Goal: Communication & Community: Answer question/provide support

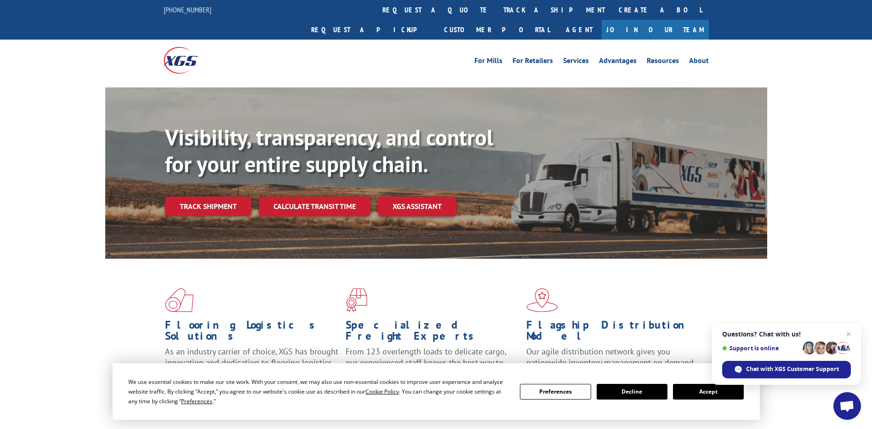
click at [695, 394] on button "Accept" at bounding box center [708, 391] width 71 height 16
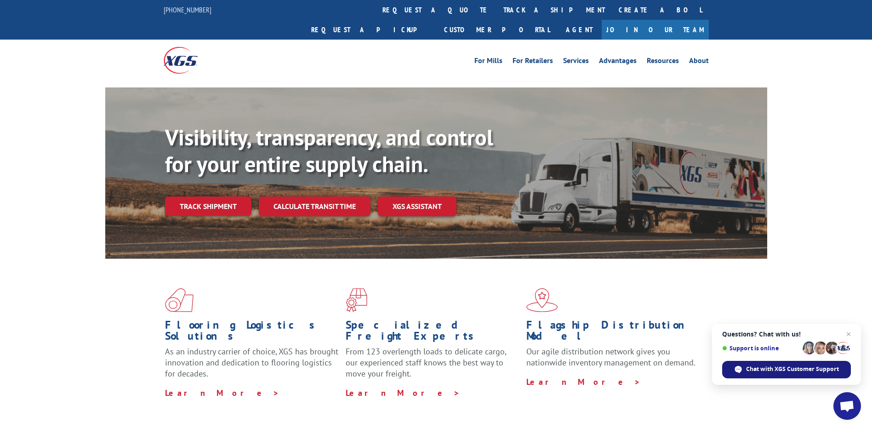
click at [768, 369] on span "Chat with XGS Customer Support" at bounding box center [792, 369] width 93 height 8
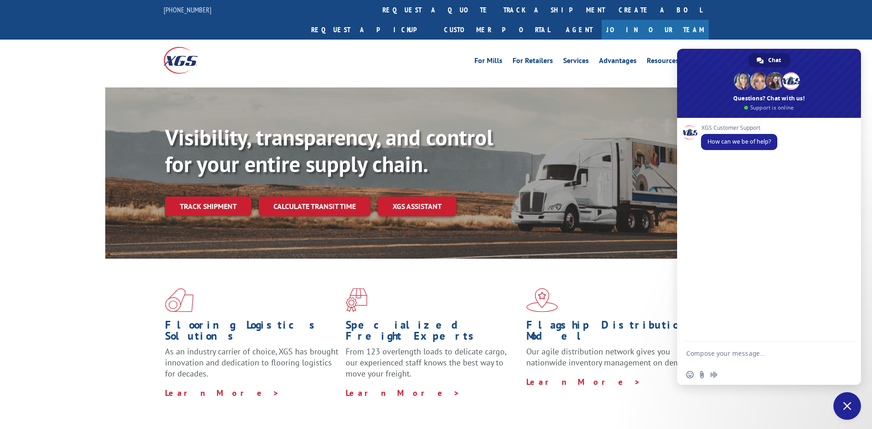
click at [736, 349] on textarea "Compose your message..." at bounding box center [759, 352] width 147 height 23
click at [733, 354] on textarea "Hi, good morning. Could I please get updates for this Load#?" at bounding box center [759, 348] width 147 height 31
paste textarea "526606078"
click at [767, 355] on textarea "Hi, good morning. Could I please get updates for this Load#? 526606078" at bounding box center [759, 348] width 147 height 31
paste textarea "76155"
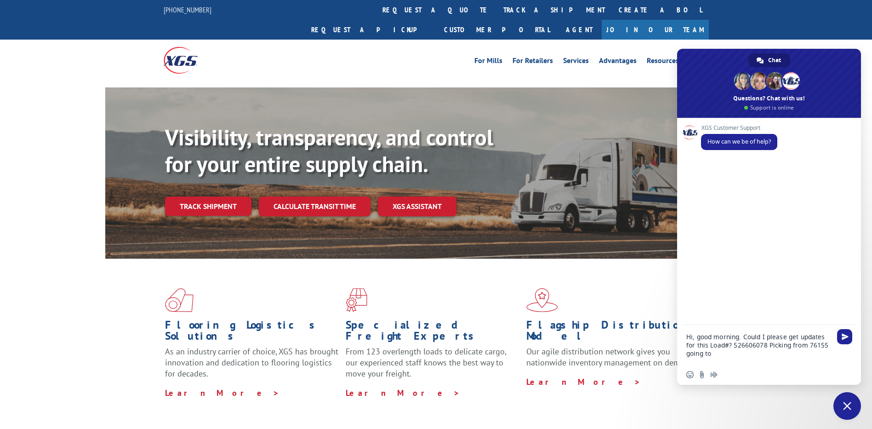
paste textarea "97202"
drag, startPoint x: 740, startPoint y: 346, endPoint x: 767, endPoint y: 348, distance: 26.8
click at [741, 346] on textarea "Hi, good morning. Could I please get updates for this Load#? 526606078 Picking …" at bounding box center [759, 340] width 147 height 48
type textarea "Hi, good morning. Could I please get updates for this Load#? 526606078 Picking …"
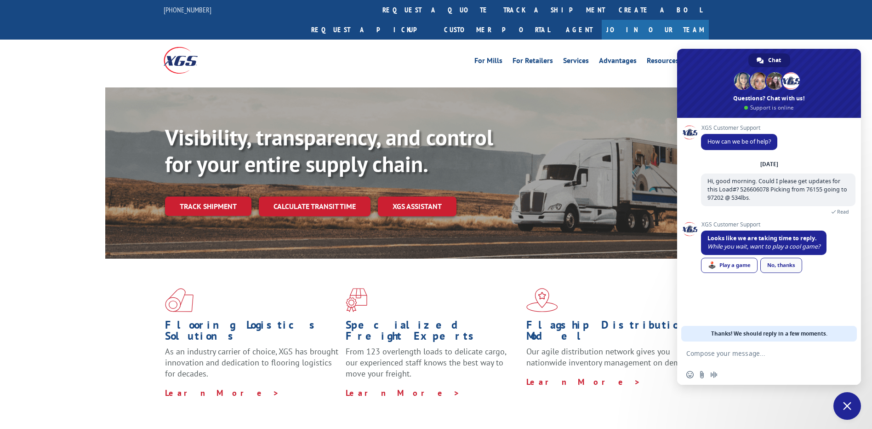
click at [782, 263] on link "No, thanks" at bounding box center [781, 264] width 42 height 15
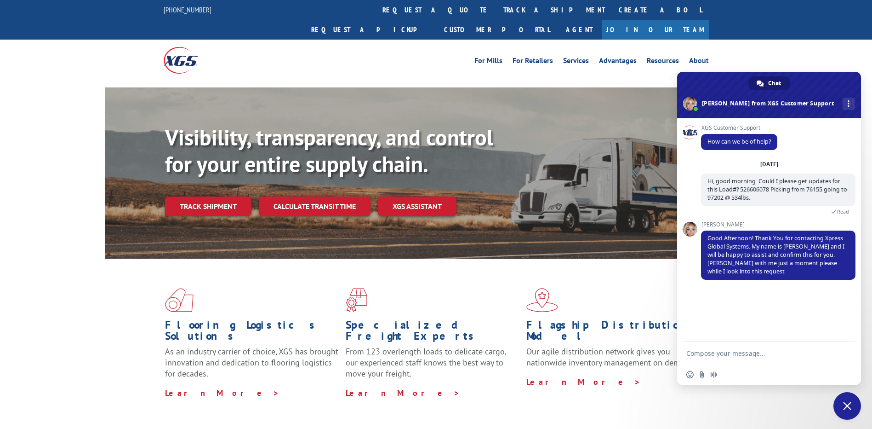
click at [736, 349] on textarea "Compose your message..." at bounding box center [759, 352] width 147 height 23
type textarea "Thanks! Take your time."
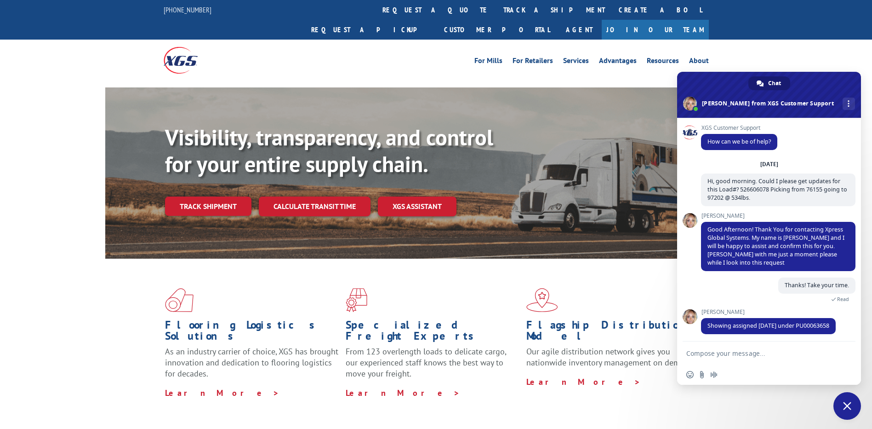
scroll to position [3, 0]
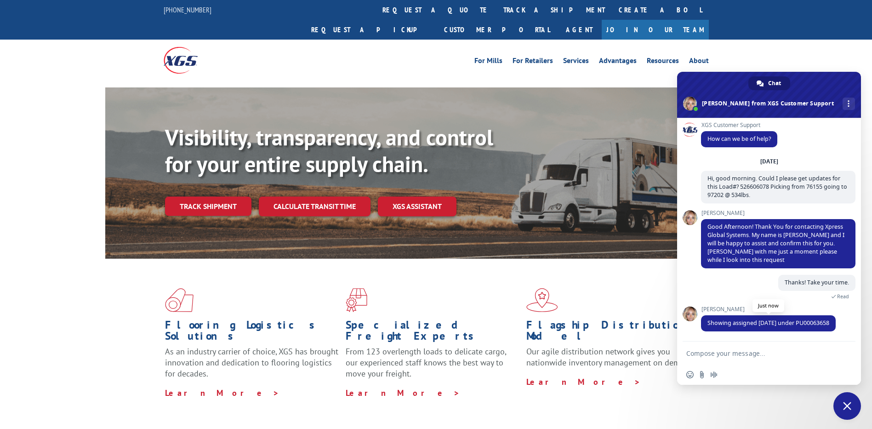
click at [805, 322] on span "Showing assigned [DATE] under PU00063658" at bounding box center [769, 323] width 122 height 8
drag, startPoint x: 805, startPoint y: 322, endPoint x: 751, endPoint y: 350, distance: 60.7
click at [751, 350] on textarea "Compose your message..." at bounding box center [759, 352] width 147 height 23
type textarea "Got it. WOuld [DATE] be the first attempt?"
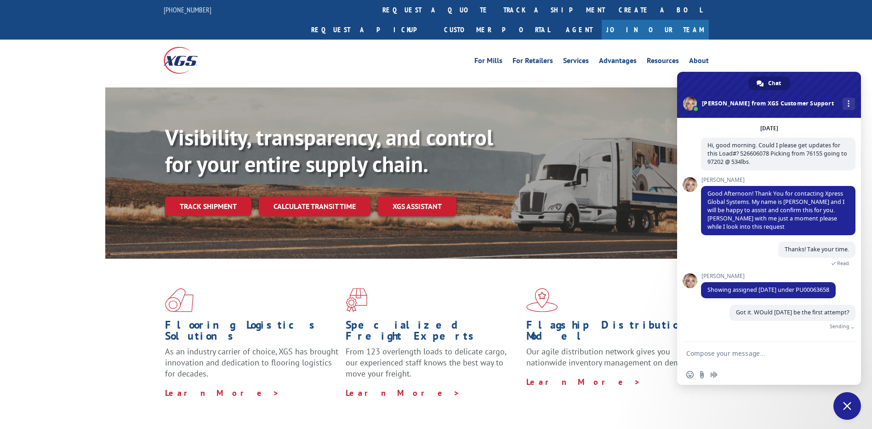
scroll to position [25, 0]
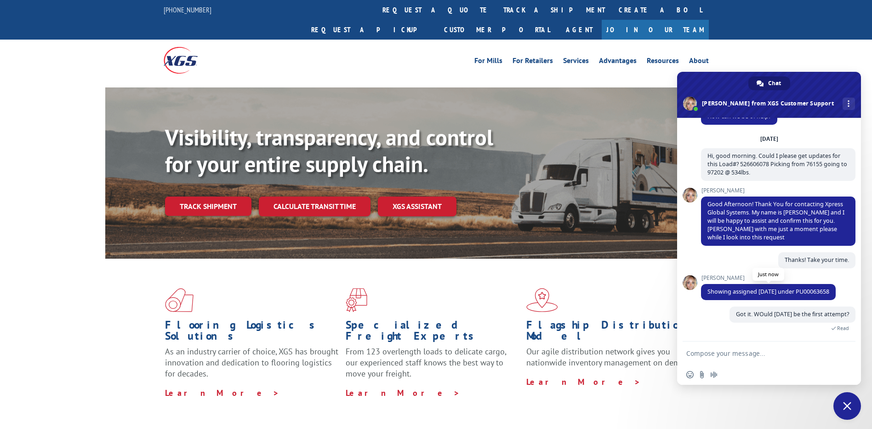
click at [803, 291] on span "Showing assigned [DATE] under PU00063658" at bounding box center [769, 291] width 122 height 8
copy span "PU00063658"
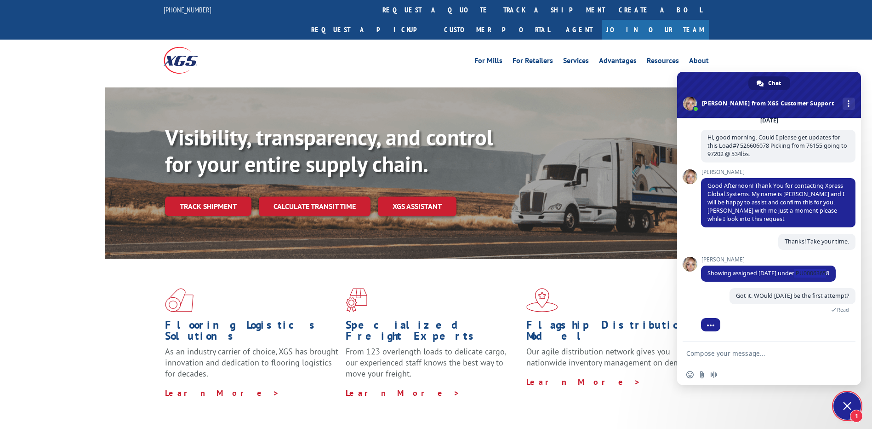
scroll to position [57, 0]
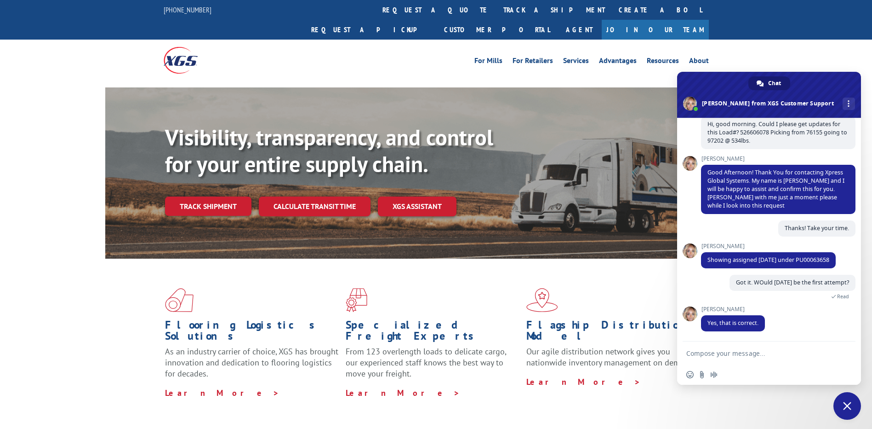
click at [743, 359] on textarea "Compose your message..." at bounding box center [759, 352] width 147 height 23
click at [736, 359] on textarea "Compose your message..." at bounding box center [759, 352] width 147 height 23
type textarea "Got it. Thanks a lot for your help. That would be all!"
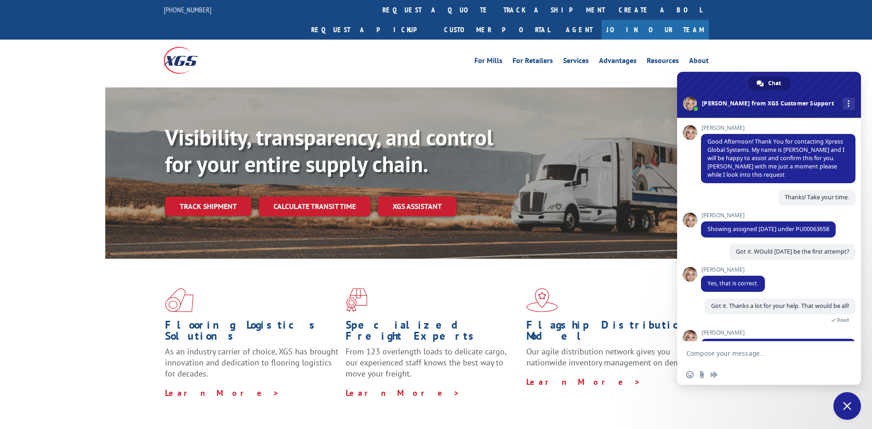
scroll to position [180, 0]
